Goal: Task Accomplishment & Management: Manage account settings

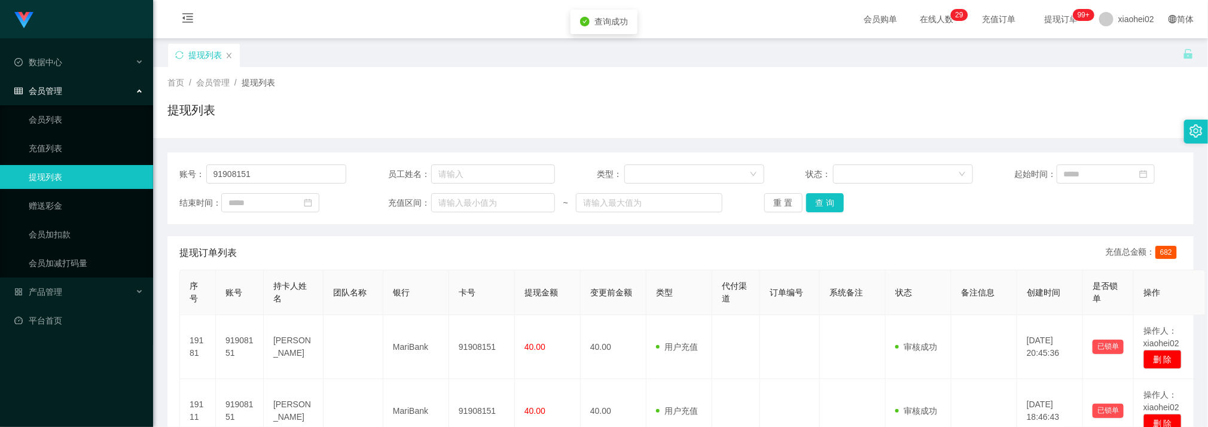
scroll to position [179, 0]
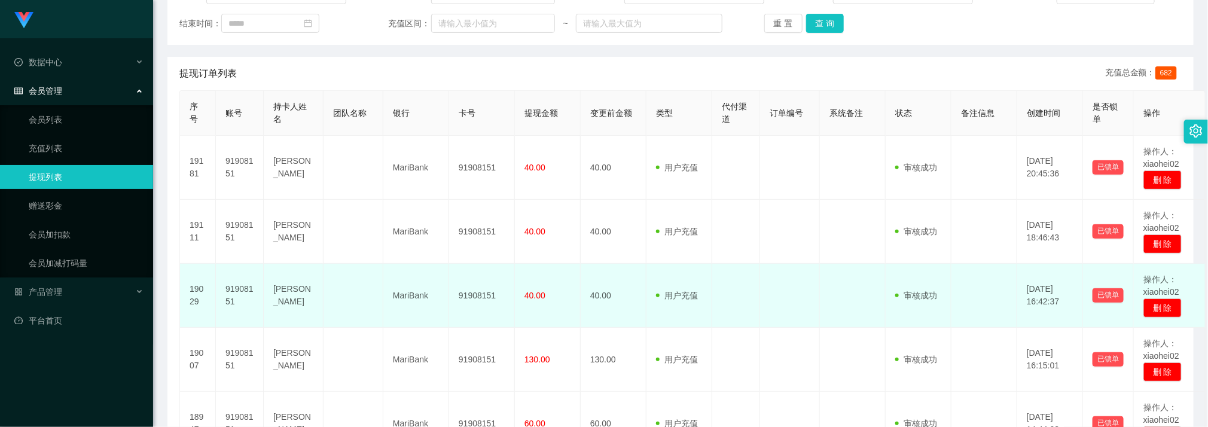
click at [373, 300] on td at bounding box center [354, 296] width 60 height 64
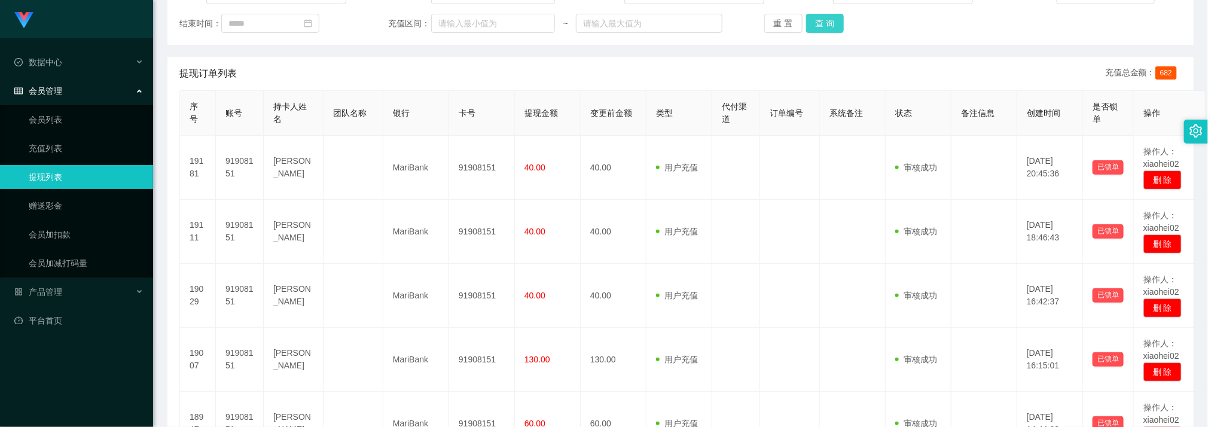
click at [827, 20] on button "查 询" at bounding box center [825, 23] width 38 height 19
click at [824, 27] on button "查 询" at bounding box center [825, 23] width 38 height 19
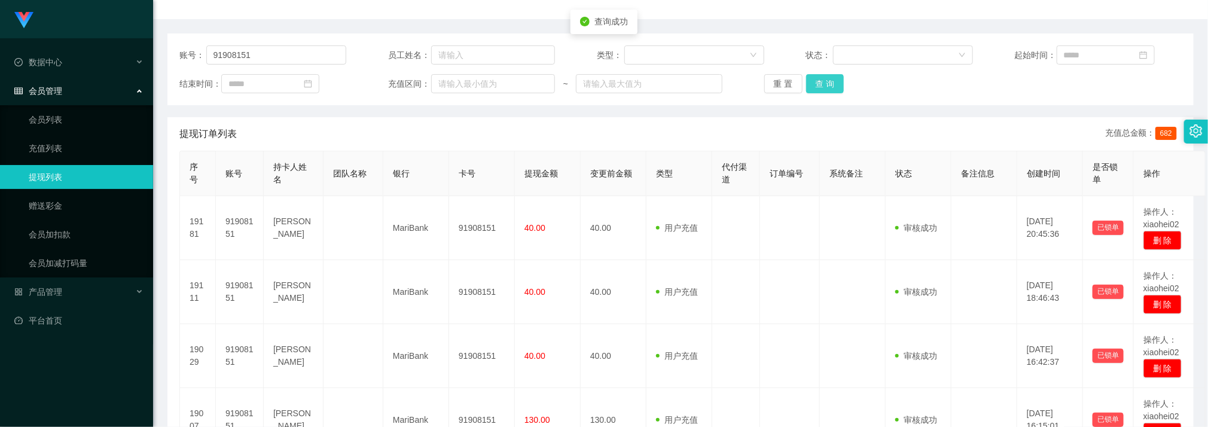
scroll to position [90, 0]
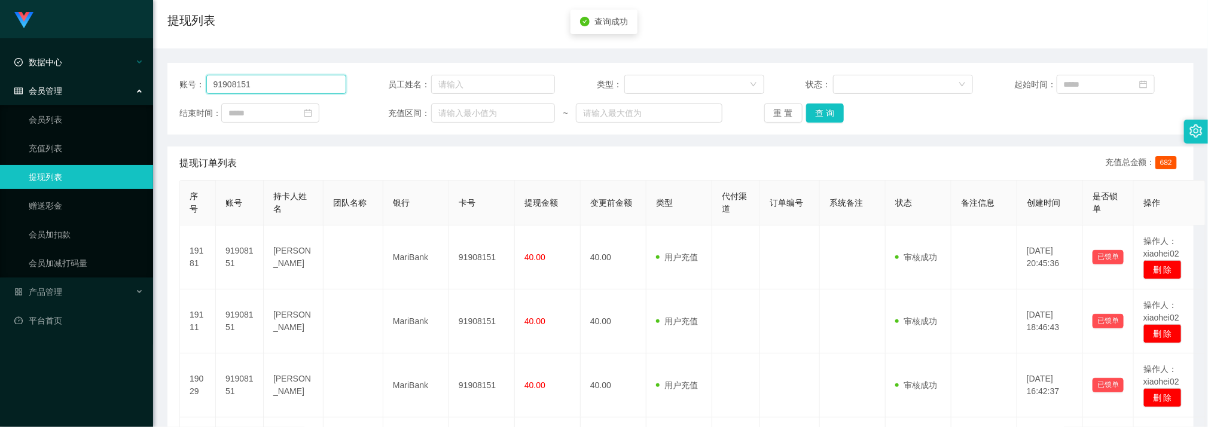
drag, startPoint x: 282, startPoint y: 87, endPoint x: 153, endPoint y: 72, distance: 130.0
click at [162, 74] on main "关闭左侧 关闭右侧 关闭其它 刷新页面 提现列表 首页 / 会员管理 / 提现列表 / 提现列表 账号： 91908151 员工姓名： 类型： 状态： 起始时…" at bounding box center [680, 298] width 1055 height 699
click at [828, 112] on button "查 询" at bounding box center [825, 112] width 38 height 19
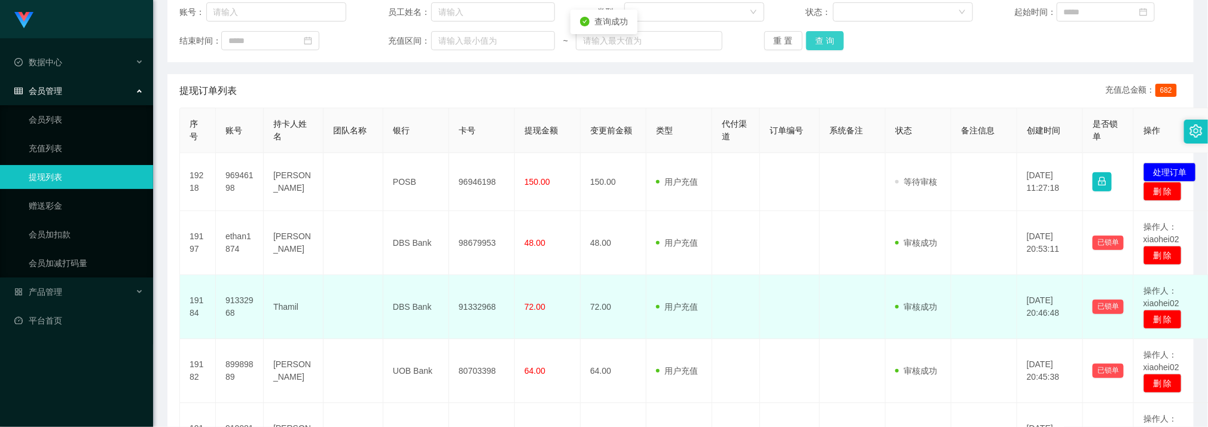
scroll to position [179, 0]
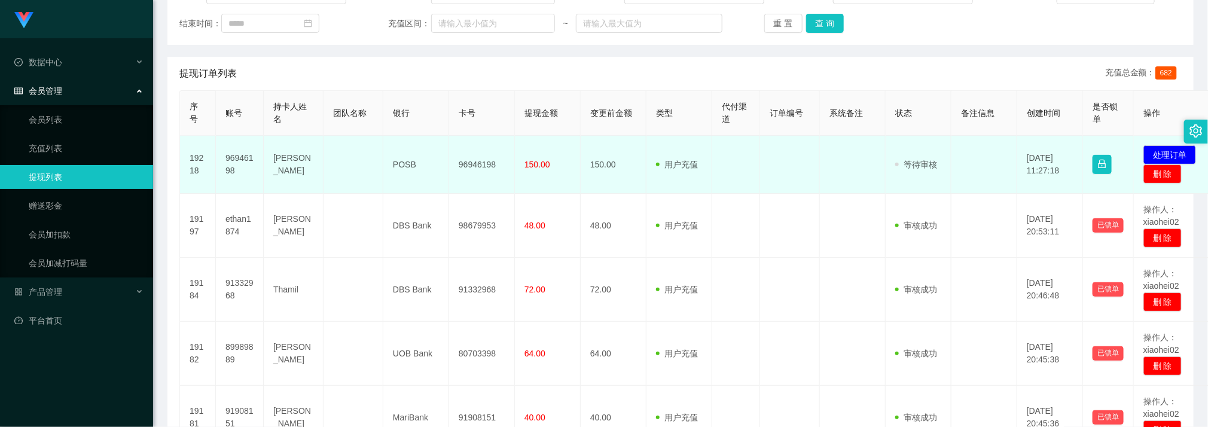
click at [477, 167] on td "96946198" at bounding box center [482, 165] width 66 height 58
copy td "96946198"
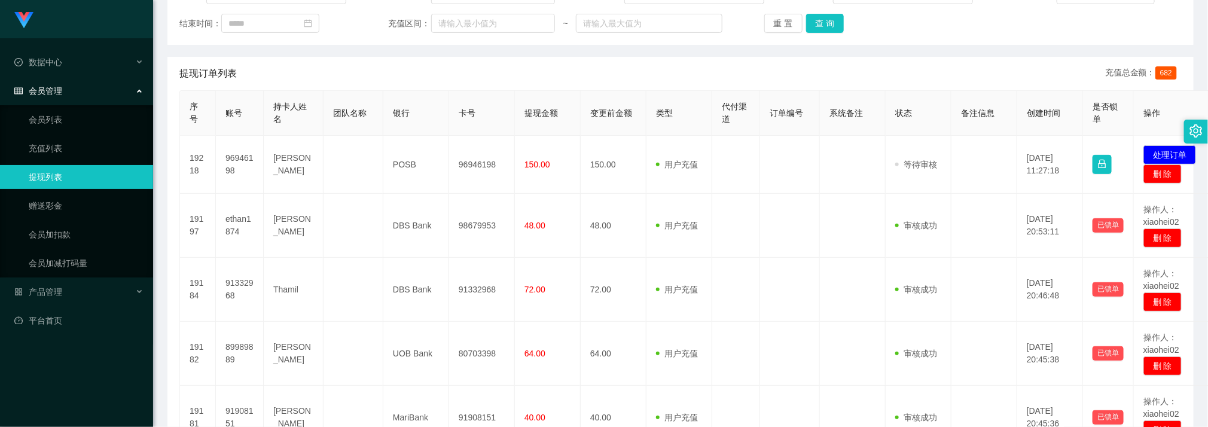
click at [465, 81] on div "提现订单列表 充值总金额： 682" at bounding box center [680, 73] width 1002 height 33
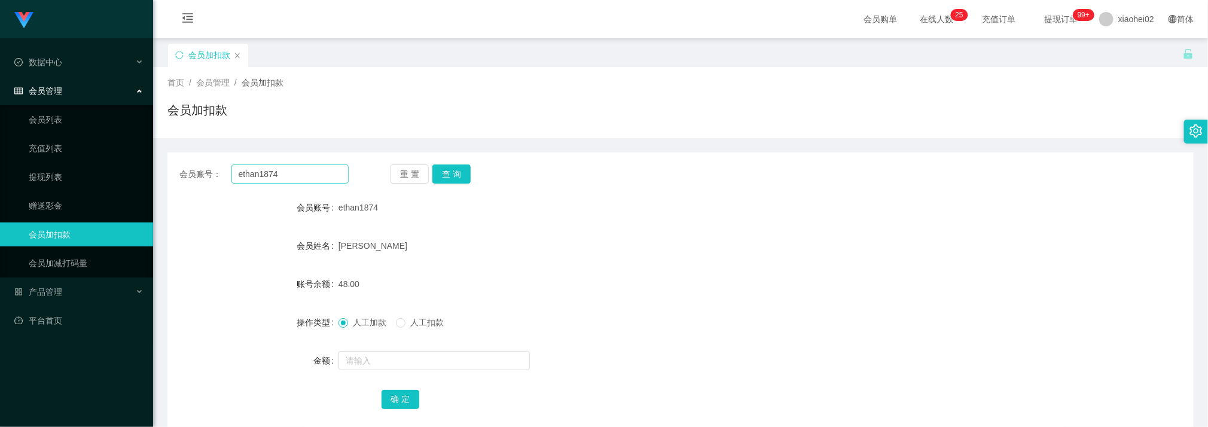
click at [269, 173] on input "ethan1874" at bounding box center [289, 173] width 117 height 19
click at [293, 169] on input "ethan1874" at bounding box center [289, 173] width 117 height 19
type input "96946198"
click at [468, 171] on button "查 询" at bounding box center [451, 173] width 38 height 19
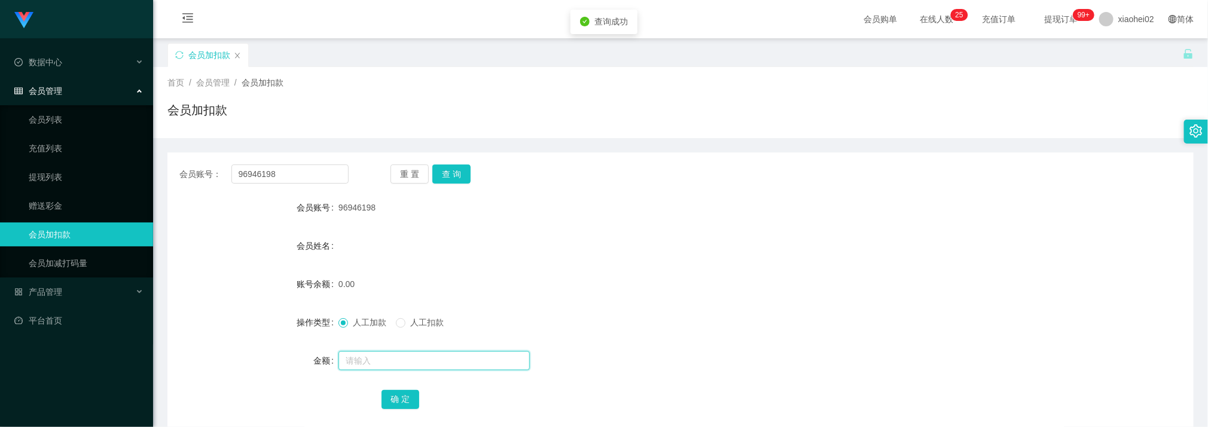
click at [381, 356] on input "text" at bounding box center [434, 360] width 191 height 19
type input "100"
click at [407, 394] on button "确 定" at bounding box center [401, 399] width 38 height 19
click at [456, 176] on button "查 询" at bounding box center [451, 173] width 38 height 19
drag, startPoint x: 704, startPoint y: 239, endPoint x: 740, endPoint y: 187, distance: 63.2
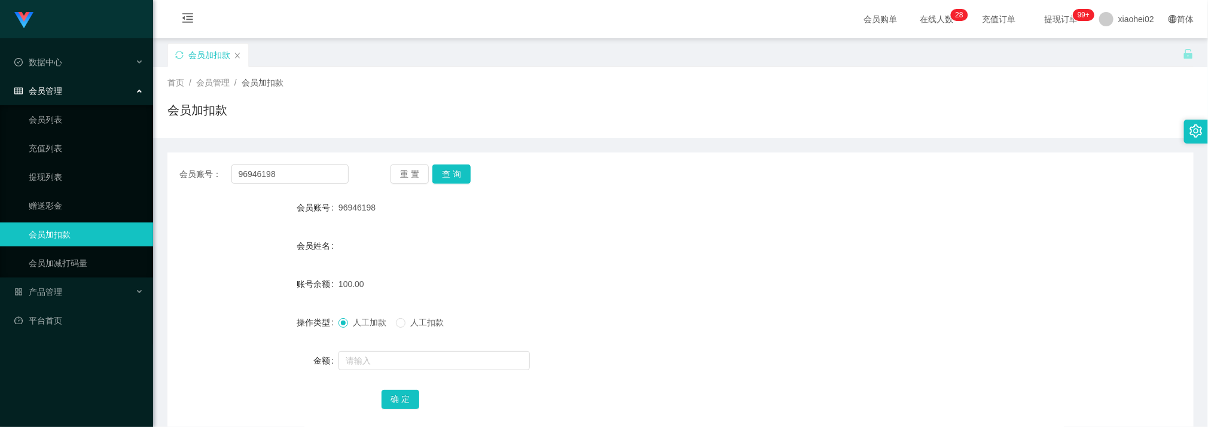
click at [707, 237] on div "会员姓名" at bounding box center [680, 246] width 1026 height 24
click at [291, 175] on input "96946198" at bounding box center [289, 173] width 117 height 19
click at [460, 173] on button "查 询" at bounding box center [451, 173] width 38 height 19
click at [383, 370] on div at bounding box center [638, 361] width 599 height 24
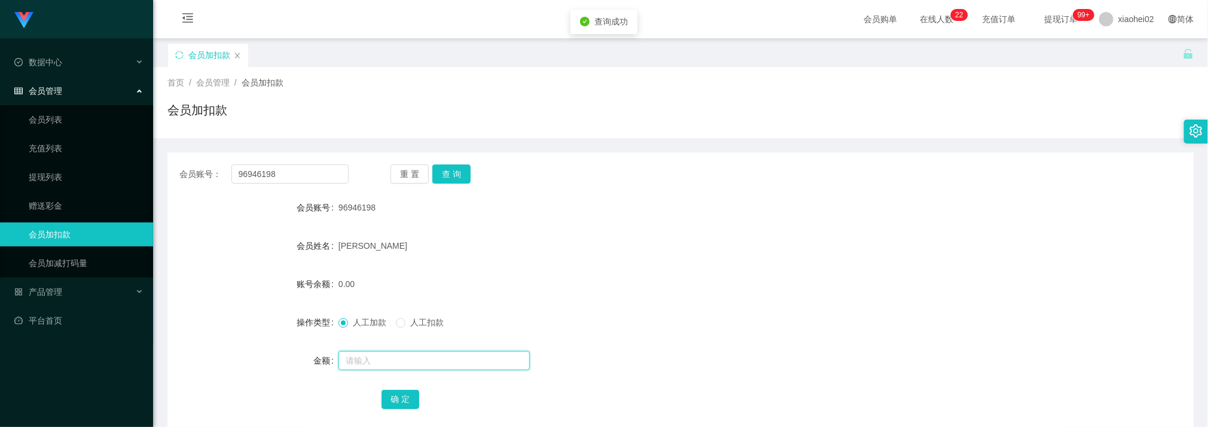
click at [389, 358] on input "text" at bounding box center [434, 360] width 191 height 19
type input "45"
click at [400, 399] on button "确 定" at bounding box center [401, 399] width 38 height 19
drag, startPoint x: 544, startPoint y: 272, endPoint x: 472, endPoint y: 160, distance: 132.9
click at [545, 266] on form "会员账号 96946198 会员姓名 [PERSON_NAME] 账号余额 45.00 操作类型 人工加款 人工扣款 金额 确 定" at bounding box center [680, 303] width 1026 height 215
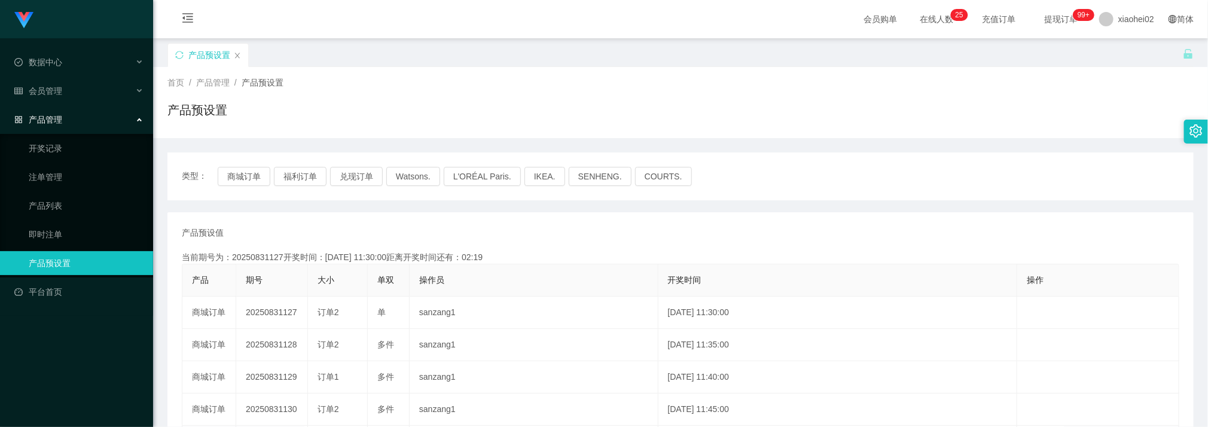
click at [598, 273] on th "操作员" at bounding box center [534, 280] width 249 height 32
drag, startPoint x: 698, startPoint y: 300, endPoint x: 702, endPoint y: 289, distance: 12.1
click at [700, 298] on td "2025-08-31 11:30:00" at bounding box center [838, 313] width 359 height 32
